Goal: Task Accomplishment & Management: Complete application form

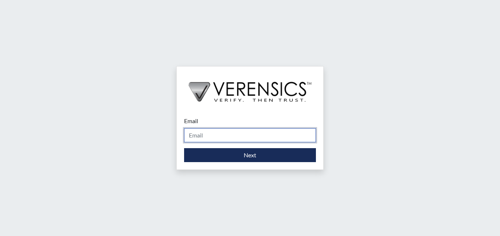
click at [209, 138] on input "Email" at bounding box center [250, 136] width 132 height 14
type input "[PERSON_NAME][EMAIL_ADDRESS][PERSON_NAME][DOMAIN_NAME]"
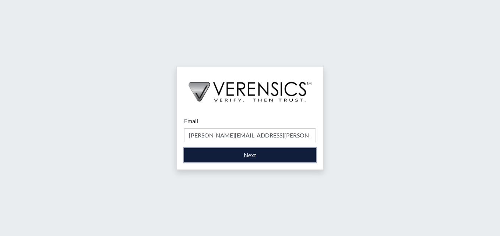
click at [222, 157] on button "Next" at bounding box center [250, 155] width 132 height 14
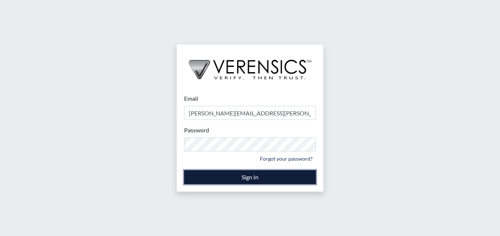
click at [189, 183] on button "Sign In" at bounding box center [250, 178] width 132 height 14
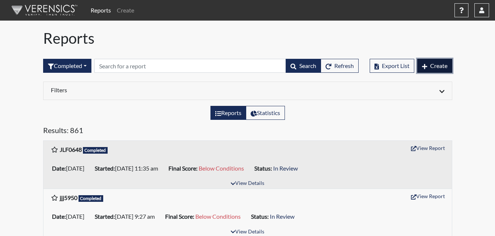
click at [430, 70] on button "Create" at bounding box center [434, 66] width 35 height 14
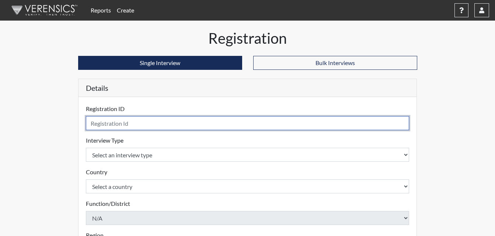
click at [150, 123] on input "text" at bounding box center [247, 123] width 323 height 14
type input "PNG9250"
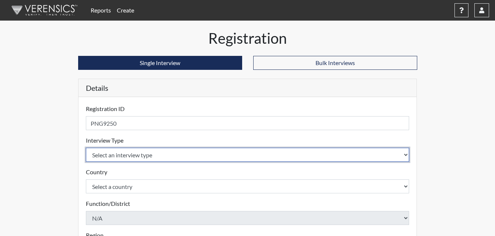
click at [143, 155] on select "Select an interview type Corrections Pre-Employment" at bounding box center [247, 155] width 323 height 14
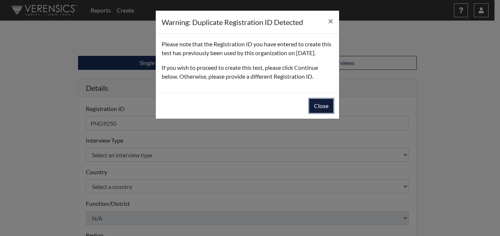
click at [320, 113] on button "Close" at bounding box center [321, 106] width 24 height 14
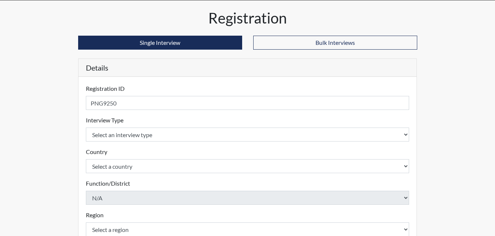
scroll to position [37, 0]
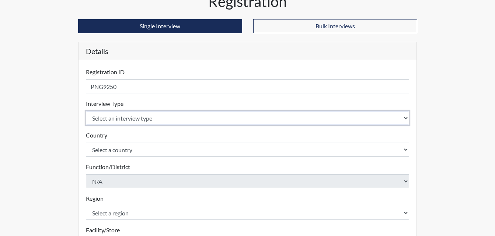
click at [125, 119] on select "Select an interview type Corrections Pre-Employment" at bounding box center [247, 118] width 323 height 14
select select "ff733e93-e1bf-11ea-9c9f-0eff0cf7eb8f"
click at [86, 111] on select "Select an interview type Corrections Pre-Employment" at bounding box center [247, 118] width 323 height 14
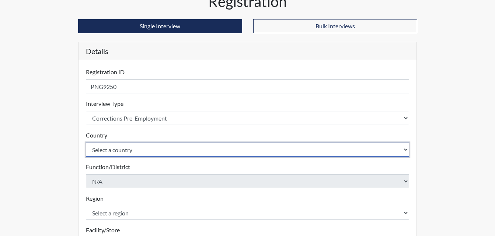
click at [124, 150] on select "Select a country [GEOGRAPHIC_DATA] [GEOGRAPHIC_DATA]" at bounding box center [247, 150] width 323 height 14
select select "united-states-of-[GEOGRAPHIC_DATA]"
click at [86, 143] on select "Select a country [GEOGRAPHIC_DATA] [GEOGRAPHIC_DATA]" at bounding box center [247, 150] width 323 height 14
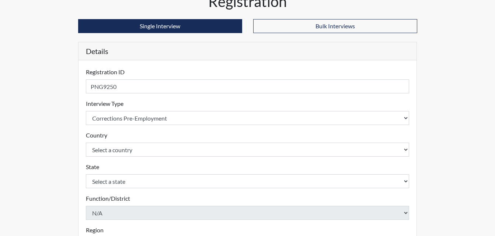
click at [134, 168] on div "State Select a state [US_STATE] [US_STATE] [US_STATE] [US_STATE] [US_STATE] [US…" at bounding box center [247, 176] width 323 height 26
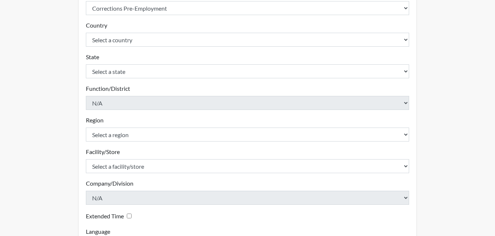
scroll to position [147, 0]
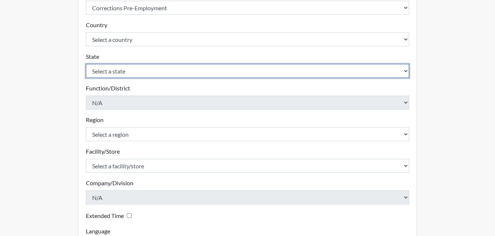
click at [119, 69] on select "Select a state [US_STATE] [US_STATE] [US_STATE] [US_STATE] [US_STATE] [US_STATE…" at bounding box center [247, 71] width 323 height 14
select select "GA"
click at [86, 64] on select "Select a state [US_STATE] [US_STATE] [US_STATE] [US_STATE] [US_STATE] [US_STATE…" at bounding box center [247, 71] width 323 height 14
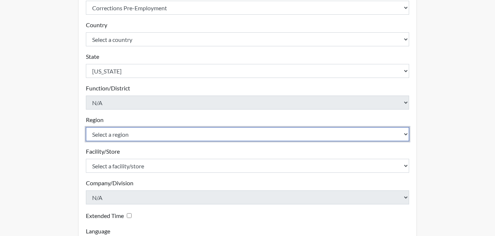
click at [129, 134] on select "Select a region [GEOGRAPHIC_DATA]" at bounding box center [247, 134] width 323 height 14
select select "8bdab1f8-09d2-48bf-ae6d-f2dae3084107"
click at [86, 127] on select "Select a region [GEOGRAPHIC_DATA]" at bounding box center [247, 134] width 323 height 14
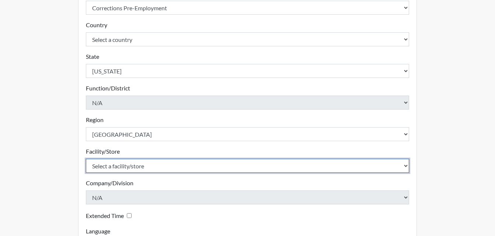
click at [129, 165] on select "Select a facility/store [GEOGRAPHIC_DATA] [PERSON_NAME] [PERSON_NAME] Unit Metr…" at bounding box center [247, 166] width 323 height 14
select select "226f3449-6468-4bad-86c2-dd5091f02e51"
click at [86, 159] on select "Select a facility/store [GEOGRAPHIC_DATA] [PERSON_NAME] [PERSON_NAME] Unit Metr…" at bounding box center [247, 166] width 323 height 14
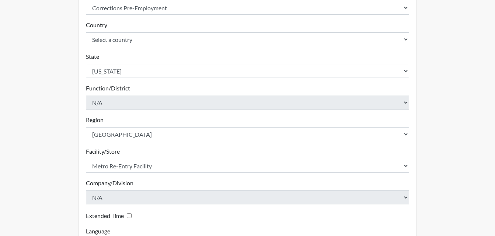
click at [146, 182] on div "Company/Division N/A Please select a company/division." at bounding box center [247, 192] width 323 height 26
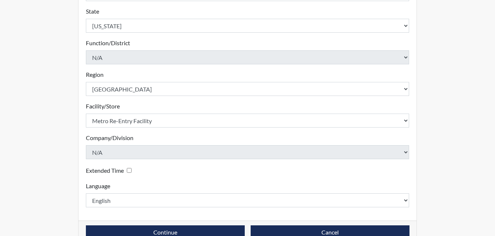
scroll to position [210, 0]
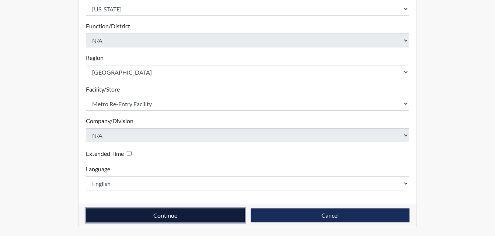
click at [173, 218] on button "Continue" at bounding box center [165, 216] width 159 height 14
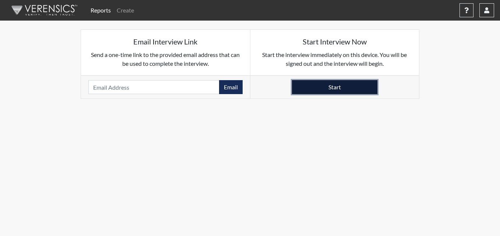
click at [313, 88] on button "Start" at bounding box center [334, 87] width 85 height 14
